Goal: Information Seeking & Learning: Find specific fact

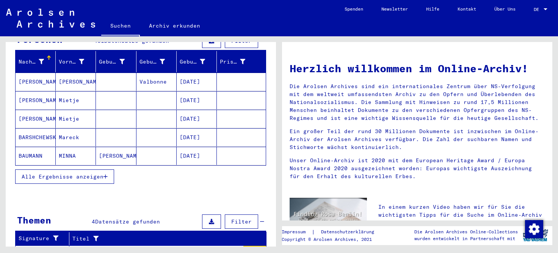
scroll to position [90, 0]
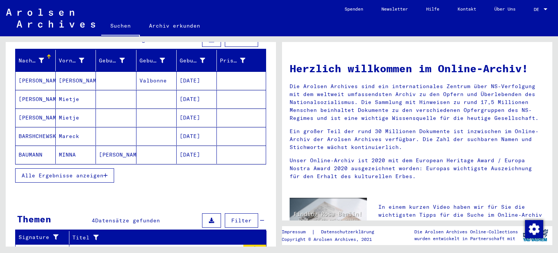
click at [106, 169] on button "Alle Ergebnisse anzeigen" at bounding box center [64, 176] width 99 height 14
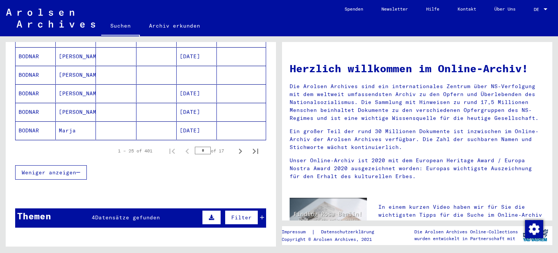
scroll to position [489, 0]
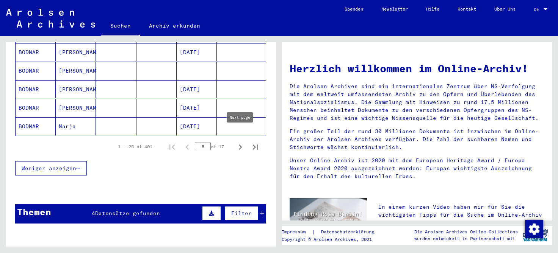
click at [242, 142] on icon "Next page" at bounding box center [240, 147] width 11 height 11
click at [239, 142] on icon "Next page" at bounding box center [240, 147] width 11 height 11
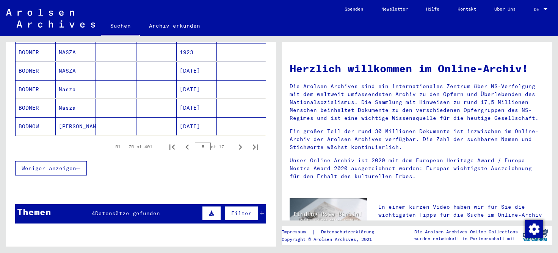
click at [239, 142] on icon "Next page" at bounding box center [240, 147] width 11 height 11
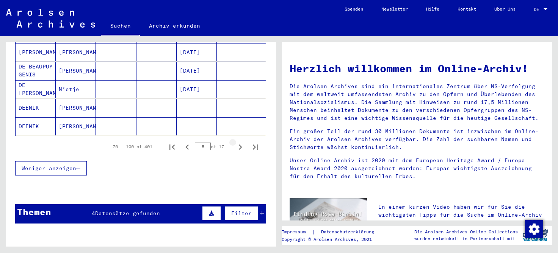
click at [239, 142] on icon "Next page" at bounding box center [240, 147] width 11 height 11
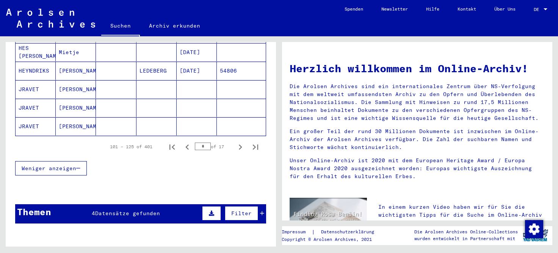
click at [239, 142] on icon "Next page" at bounding box center [240, 147] width 11 height 11
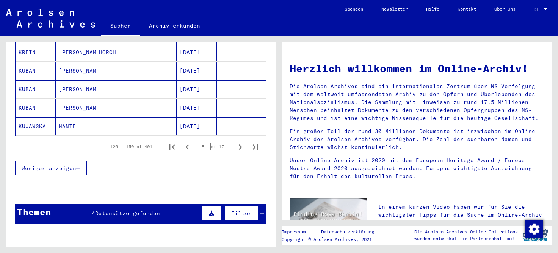
click at [239, 142] on icon "Next page" at bounding box center [240, 147] width 11 height 11
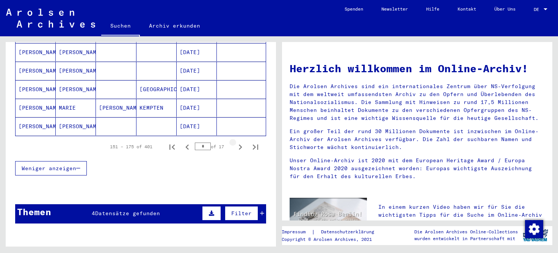
click at [239, 142] on icon "Next page" at bounding box center [240, 147] width 11 height 11
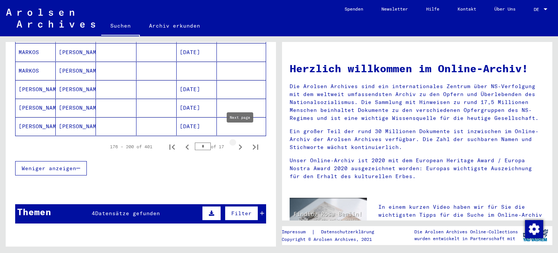
click at [238, 142] on icon "Next page" at bounding box center [240, 147] width 11 height 11
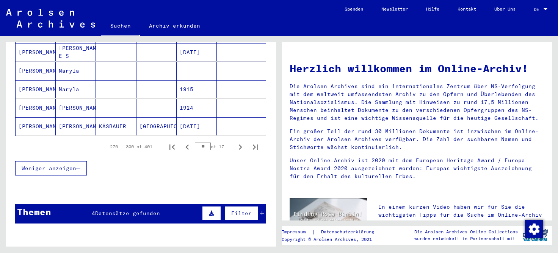
click at [238, 142] on icon "Next page" at bounding box center [240, 147] width 11 height 11
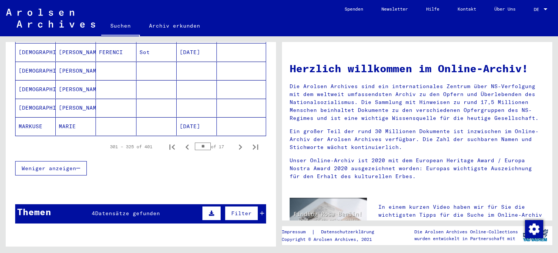
click at [238, 142] on icon "Next page" at bounding box center [240, 147] width 11 height 11
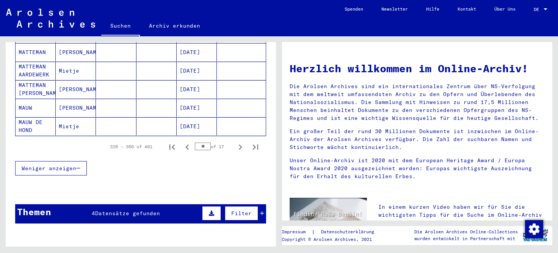
click at [238, 142] on icon "Next page" at bounding box center [240, 147] width 11 height 11
type input "**"
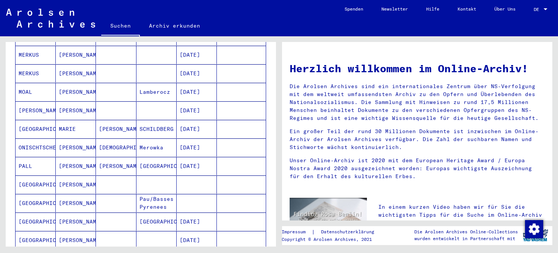
scroll to position [167, 0]
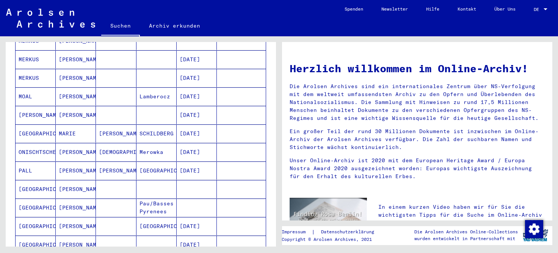
click at [33, 125] on mat-cell "[GEOGRAPHIC_DATA]" at bounding box center [36, 134] width 40 height 18
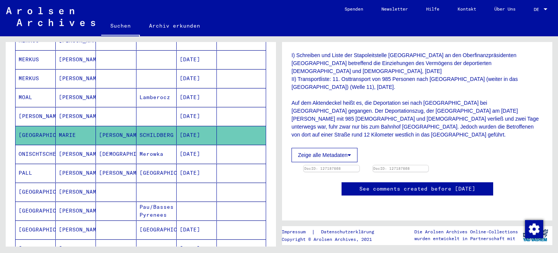
scroll to position [198, 0]
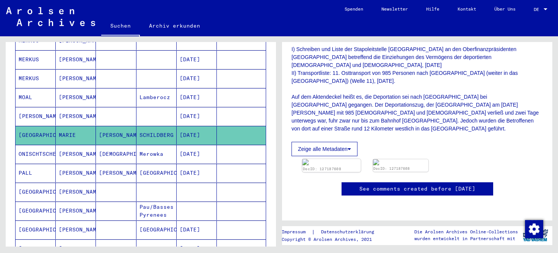
click at [327, 159] on img at bounding box center [331, 162] width 58 height 6
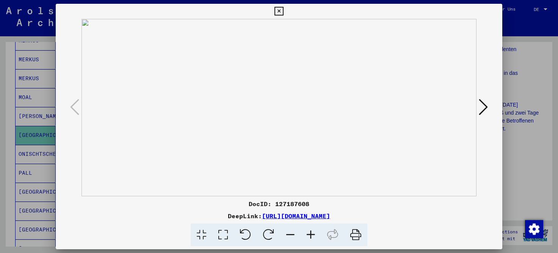
click at [312, 233] on icon at bounding box center [310, 235] width 20 height 23
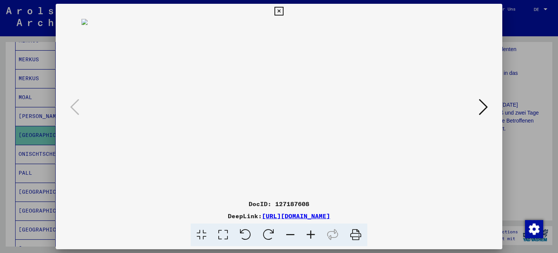
click at [312, 233] on icon at bounding box center [310, 235] width 20 height 23
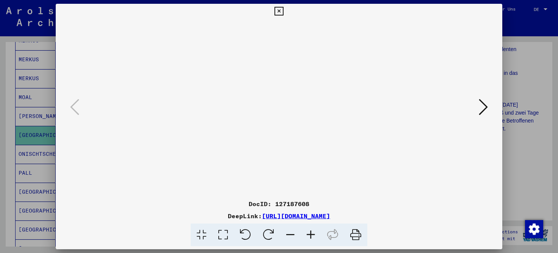
drag, startPoint x: 223, startPoint y: 182, endPoint x: 233, endPoint y: 65, distance: 117.1
click at [233, 65] on img at bounding box center [278, 76] width 395 height 348
drag, startPoint x: 219, startPoint y: 89, endPoint x: 214, endPoint y: 159, distance: 71.0
click at [214, 159] on img at bounding box center [278, 147] width 395 height 348
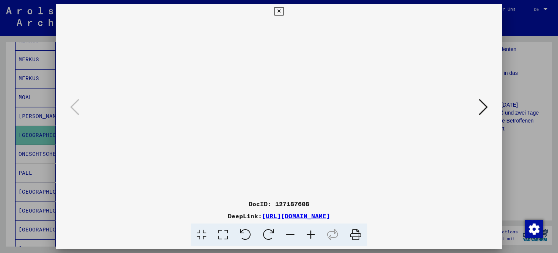
scroll to position [55, 8]
drag, startPoint x: 411, startPoint y: 116, endPoint x: 395, endPoint y: 105, distance: 19.6
click at [395, 105] on img at bounding box center [278, 138] width 395 height 348
click at [483, 109] on icon at bounding box center [482, 107] width 9 height 18
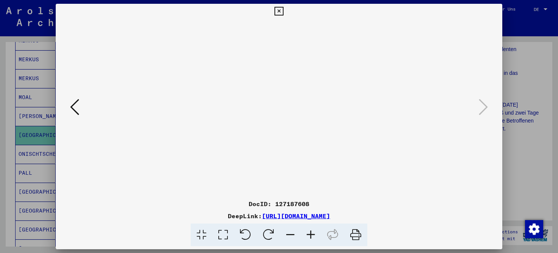
click at [75, 110] on icon at bounding box center [74, 107] width 9 height 18
click at [283, 11] on icon at bounding box center [278, 11] width 9 height 9
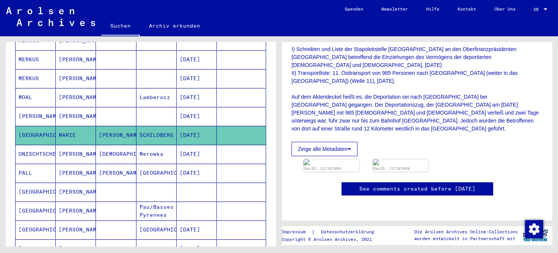
drag, startPoint x: 444, startPoint y: 79, endPoint x: 445, endPoint y: 89, distance: 9.5
click at [445, 89] on div "Signatur 15510004 Entstehungszeitraum [DATE] - [DATE] Anzahl Dokumente 80 Form …" at bounding box center [416, 64] width 251 height 183
click at [350, 159] on img at bounding box center [331, 162] width 58 height 6
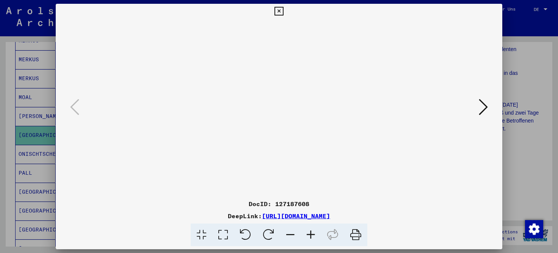
click at [283, 13] on icon at bounding box center [278, 11] width 9 height 9
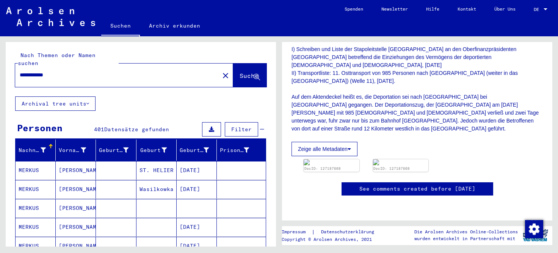
drag, startPoint x: 20, startPoint y: 66, endPoint x: 63, endPoint y: 69, distance: 43.0
click at [63, 71] on input "**********" at bounding box center [117, 75] width 195 height 8
type input "**********"
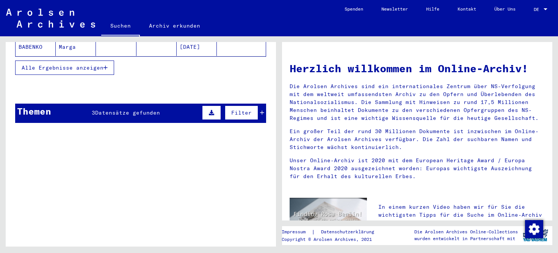
scroll to position [148, 0]
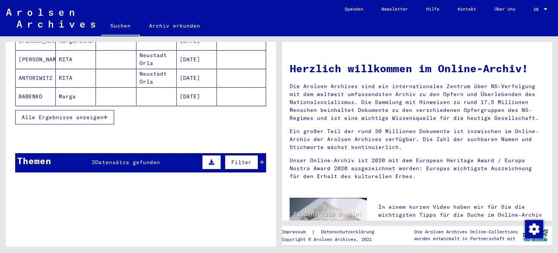
click at [107, 115] on icon "button" at bounding box center [105, 117] width 4 height 5
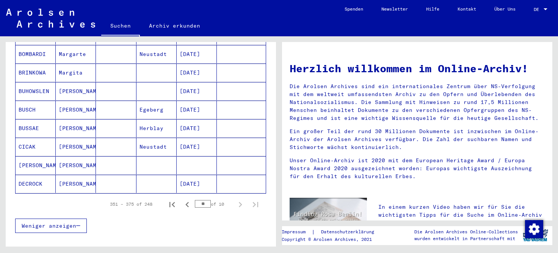
scroll to position [432, 0]
click at [186, 199] on icon "Previous page" at bounding box center [187, 204] width 11 height 11
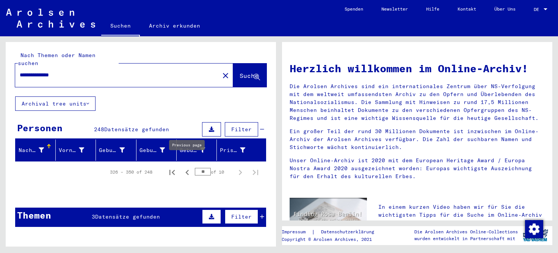
click at [188, 167] on icon "Previous page" at bounding box center [187, 172] width 11 height 11
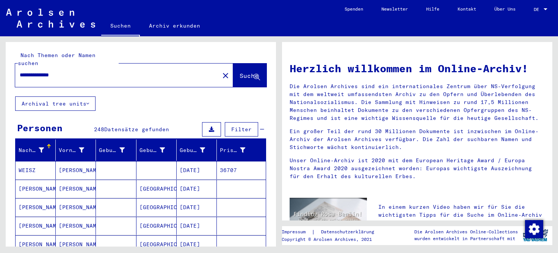
click at [188, 164] on mat-cell "[DATE]" at bounding box center [197, 170] width 40 height 18
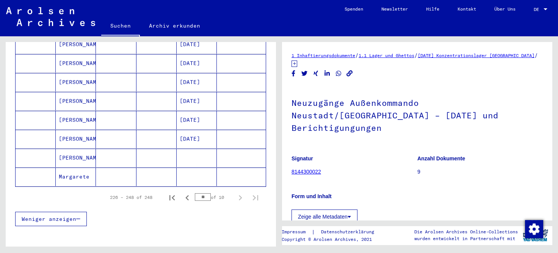
scroll to position [414, 0]
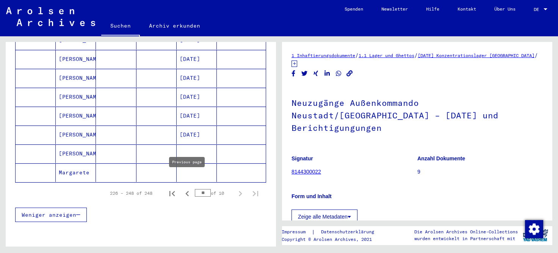
click at [187, 191] on icon "Previous page" at bounding box center [186, 193] width 3 height 5
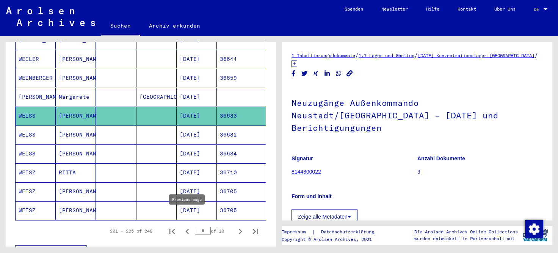
click at [186, 227] on icon "Previous page" at bounding box center [187, 232] width 11 height 11
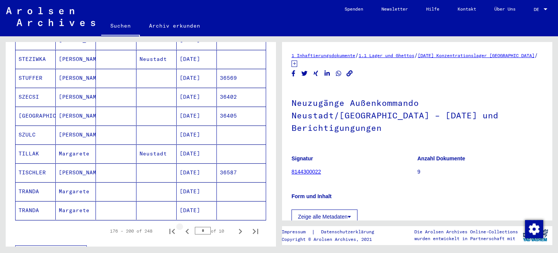
click at [186, 227] on icon "Previous page" at bounding box center [187, 232] width 11 height 11
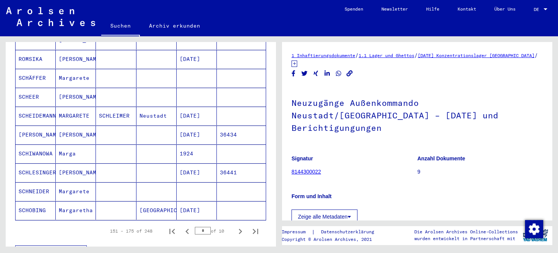
click at [186, 227] on icon "Previous page" at bounding box center [187, 232] width 11 height 11
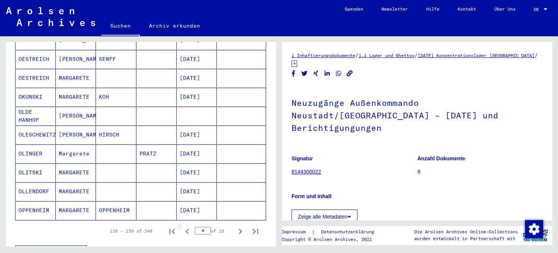
click at [186, 227] on icon "Previous page" at bounding box center [187, 232] width 11 height 11
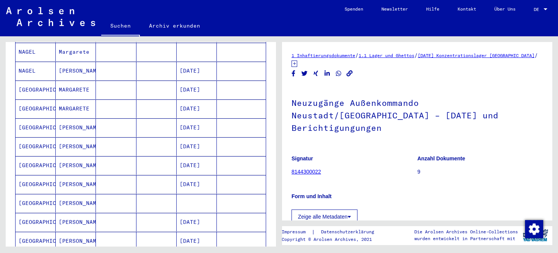
scroll to position [352, 0]
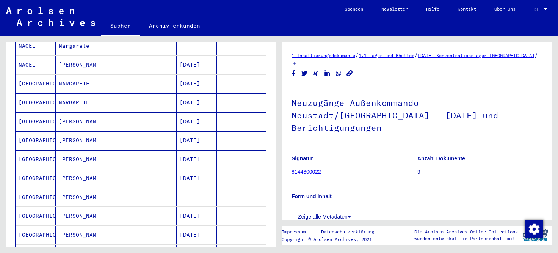
click at [39, 207] on mat-cell "[GEOGRAPHIC_DATA]" at bounding box center [36, 216] width 40 height 19
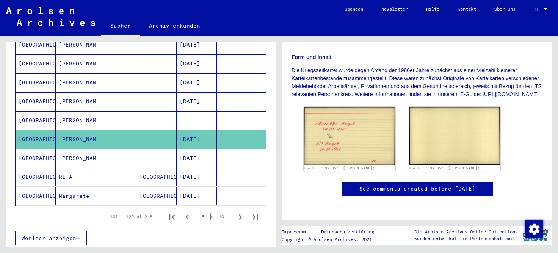
scroll to position [427, 0]
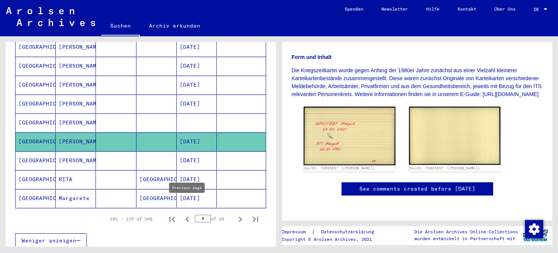
click at [187, 217] on icon "Previous page" at bounding box center [186, 219] width 3 height 5
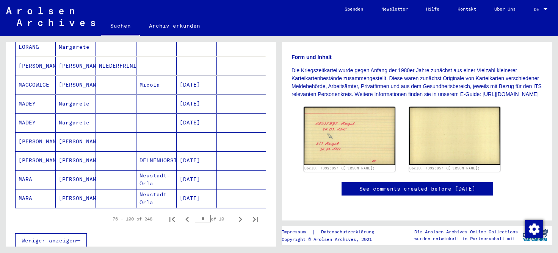
click at [187, 217] on icon "Previous page" at bounding box center [186, 219] width 3 height 5
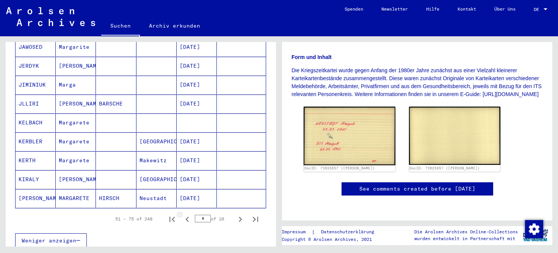
click at [187, 217] on icon "Previous page" at bounding box center [186, 219] width 3 height 5
type input "*"
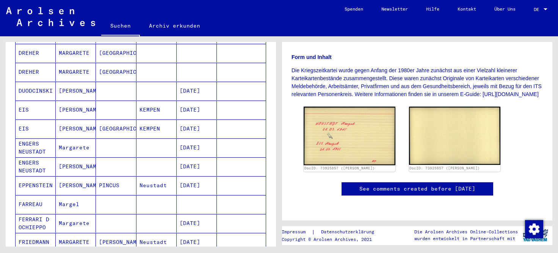
scroll to position [192, 0]
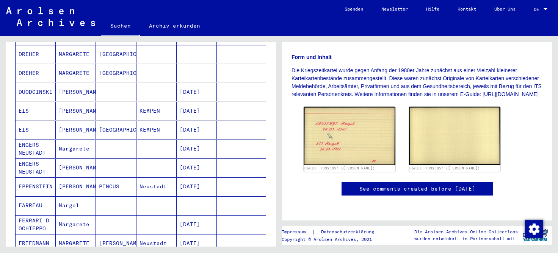
click at [66, 121] on mat-cell "[PERSON_NAME]" at bounding box center [76, 130] width 40 height 19
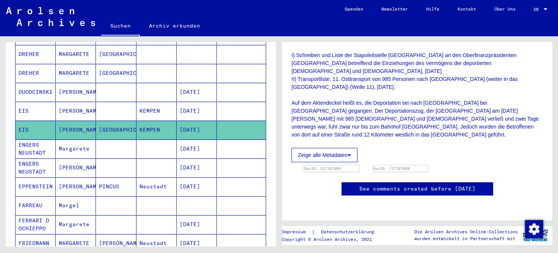
scroll to position [218, 0]
click at [331, 166] on img at bounding box center [331, 166] width 58 height 0
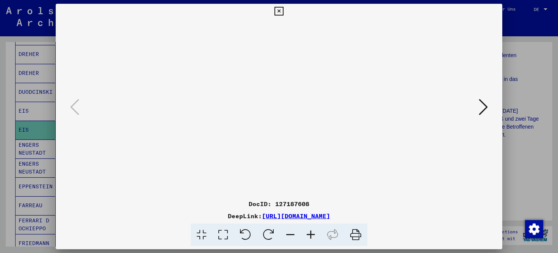
click at [283, 9] on icon at bounding box center [278, 11] width 9 height 9
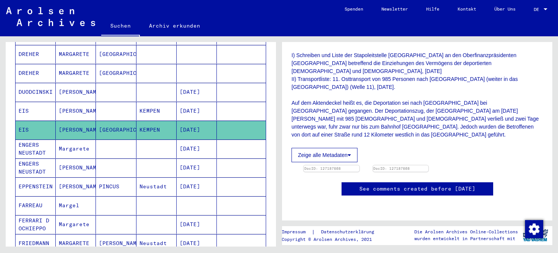
click at [67, 102] on mat-cell "[PERSON_NAME]" at bounding box center [76, 111] width 40 height 19
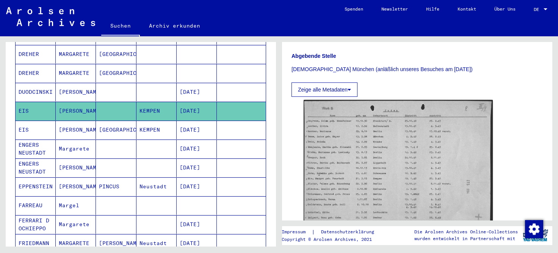
scroll to position [270, 0]
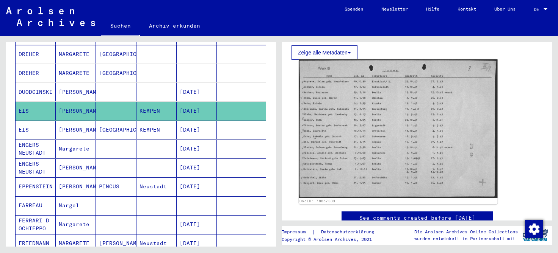
click at [330, 129] on img at bounding box center [398, 128] width 198 height 139
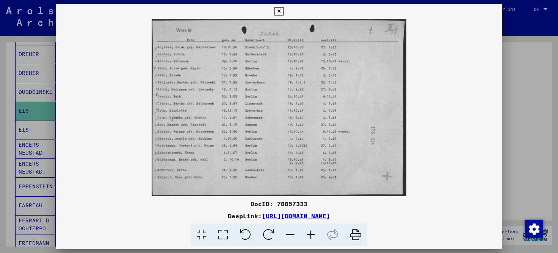
click at [283, 11] on icon at bounding box center [278, 11] width 9 height 9
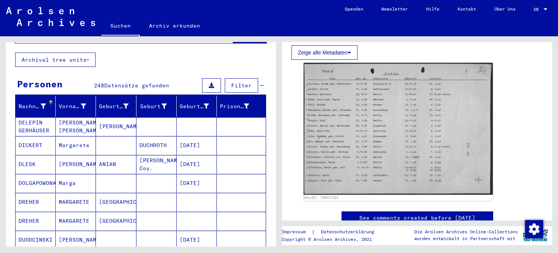
scroll to position [0, 0]
